Goal: Task Accomplishment & Management: Use online tool/utility

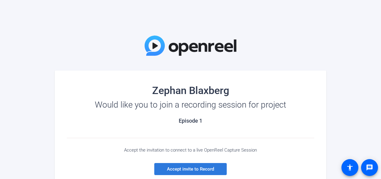
click at [191, 166] on span at bounding box center [190, 169] width 73 height 15
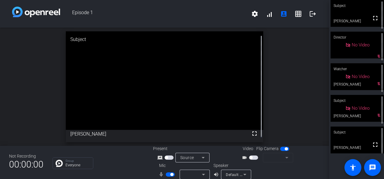
click at [202, 172] on icon at bounding box center [203, 174] width 7 height 7
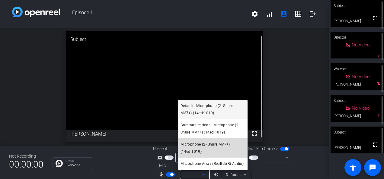
click at [214, 146] on span "Microphone (2- Shure MV7+) (14ed:1019)" at bounding box center [213, 148] width 65 height 15
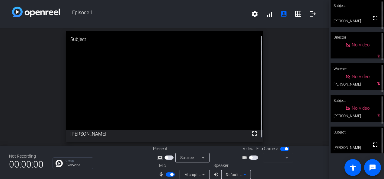
click at [241, 176] on icon at bounding box center [244, 174] width 7 height 7
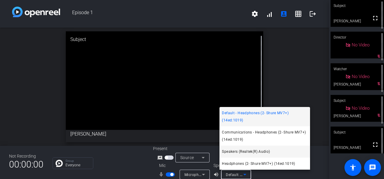
click at [239, 152] on span "Speakers (Realtek(R) Audio)" at bounding box center [246, 151] width 48 height 7
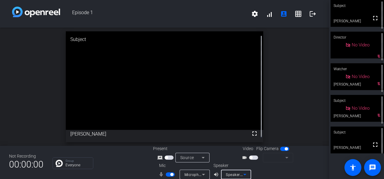
click at [268, 169] on div at bounding box center [278, 166] width 30 height 7
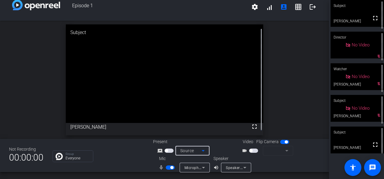
click at [202, 147] on icon at bounding box center [203, 150] width 7 height 7
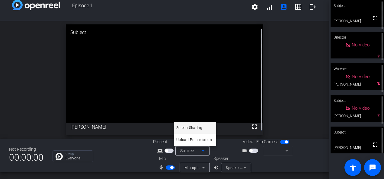
click at [202, 147] on div at bounding box center [192, 89] width 384 height 179
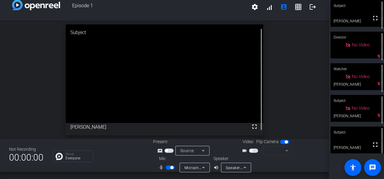
click at [252, 148] on mat-slide-toggle at bounding box center [254, 151] width 10 height 6
click at [251, 150] on span "button" at bounding box center [253, 151] width 9 height 4
drag, startPoint x: 247, startPoint y: 150, endPoint x: 270, endPoint y: 153, distance: 22.9
click at [270, 153] on div "videocam_outline" at bounding box center [267, 151] width 60 height 10
click at [252, 148] on mat-slide-toggle at bounding box center [254, 151] width 10 height 6
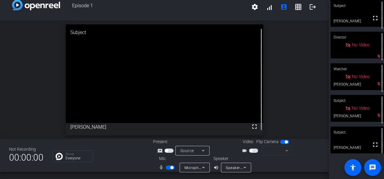
click at [253, 149] on span "button" at bounding box center [253, 151] width 9 height 4
click at [283, 150] on mat-form-field at bounding box center [278, 151] width 30 height 10
click at [253, 151] on span "button" at bounding box center [253, 151] width 9 height 4
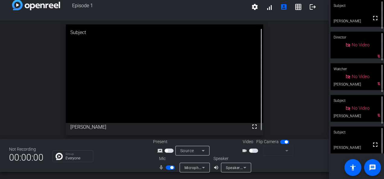
scroll to position [0, 0]
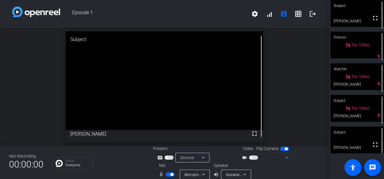
click at [356, 42] on div "Director" at bounding box center [357, 37] width 53 height 11
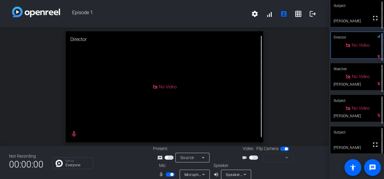
click at [252, 156] on span "button" at bounding box center [253, 158] width 9 height 4
click at [286, 157] on mat-form-field at bounding box center [278, 158] width 30 height 10
click at [251, 158] on span "button" at bounding box center [253, 158] width 9 height 4
click at [241, 172] on icon at bounding box center [244, 174] width 7 height 7
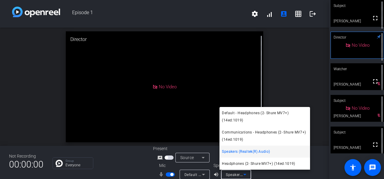
click at [239, 153] on span "Speakers (Realtek(R) Audio)" at bounding box center [246, 151] width 48 height 7
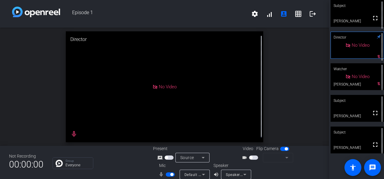
click at [288, 73] on div "open_in_new Director No Video mic_none" at bounding box center [164, 87] width 329 height 118
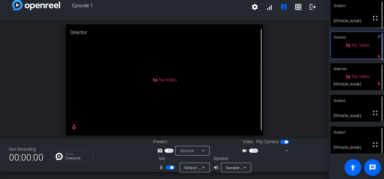
scroll to position [7, 0]
click at [254, 153] on span "button" at bounding box center [253, 151] width 9 height 4
click at [283, 150] on mat-form-field at bounding box center [278, 152] width 30 height 10
click at [285, 150] on mat-form-field at bounding box center [278, 152] width 30 height 10
click at [252, 150] on span "button" at bounding box center [253, 151] width 9 height 4
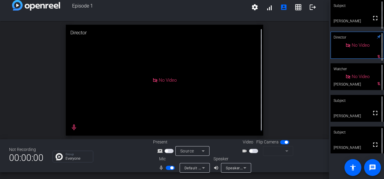
click at [252, 150] on span "button" at bounding box center [253, 151] width 9 height 4
click at [282, 150] on mat-form-field at bounding box center [278, 152] width 30 height 10
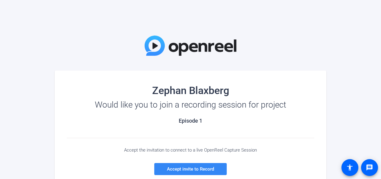
click at [195, 167] on span "Accept invite to Record" at bounding box center [190, 169] width 47 height 5
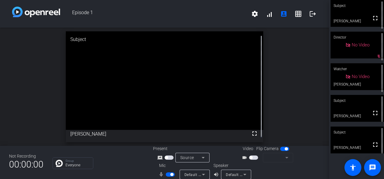
click at [283, 158] on mat-form-field at bounding box center [278, 158] width 30 height 10
click at [250, 158] on span "button" at bounding box center [251, 157] width 3 height 3
click at [279, 155] on mat-form-field at bounding box center [278, 158] width 30 height 10
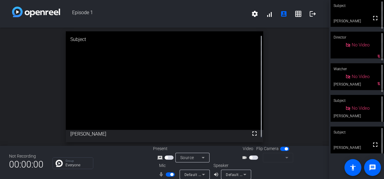
click at [282, 158] on mat-form-field at bounding box center [278, 158] width 30 height 10
click at [250, 157] on span "button" at bounding box center [251, 157] width 3 height 3
click at [276, 157] on mat-form-field at bounding box center [278, 158] width 30 height 10
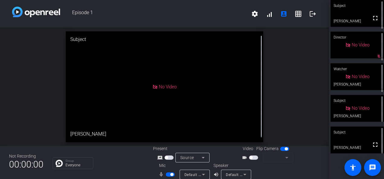
click at [276, 158] on mat-form-field at bounding box center [278, 158] width 30 height 10
click at [250, 158] on span "button" at bounding box center [251, 157] width 3 height 3
click at [277, 162] on mat-form-field at bounding box center [278, 158] width 30 height 10
click at [284, 158] on mat-form-field at bounding box center [278, 158] width 30 height 10
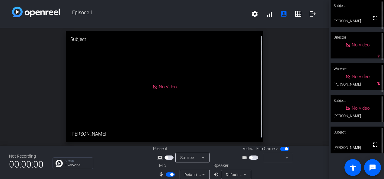
click at [284, 158] on mat-form-field at bounding box center [278, 158] width 30 height 10
